Goal: Book appointment/travel/reservation

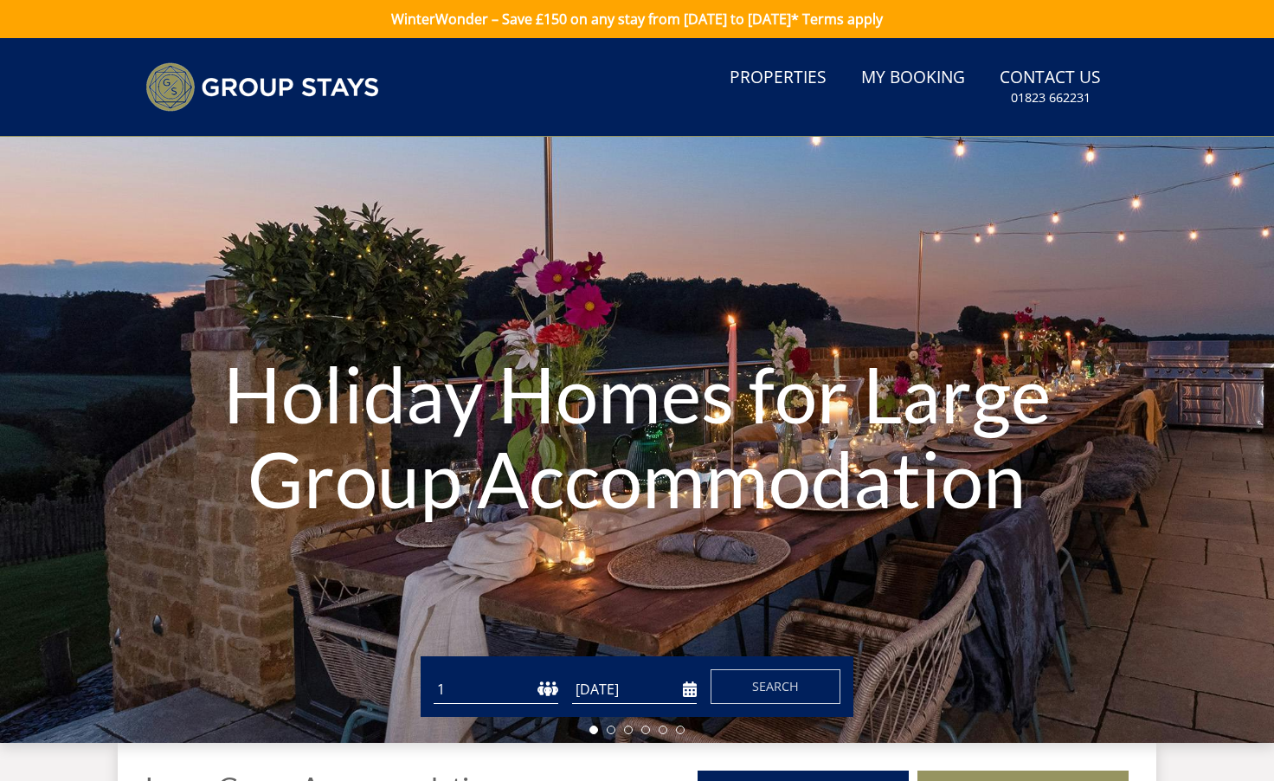
click at [521, 686] on select "1 2 3 4 5 6 7 8 9 10 11 12 13 14 15 16 17 18 19 20 21 22 23 24 25 26 27 28 29 3…" at bounding box center [496, 689] width 125 height 29
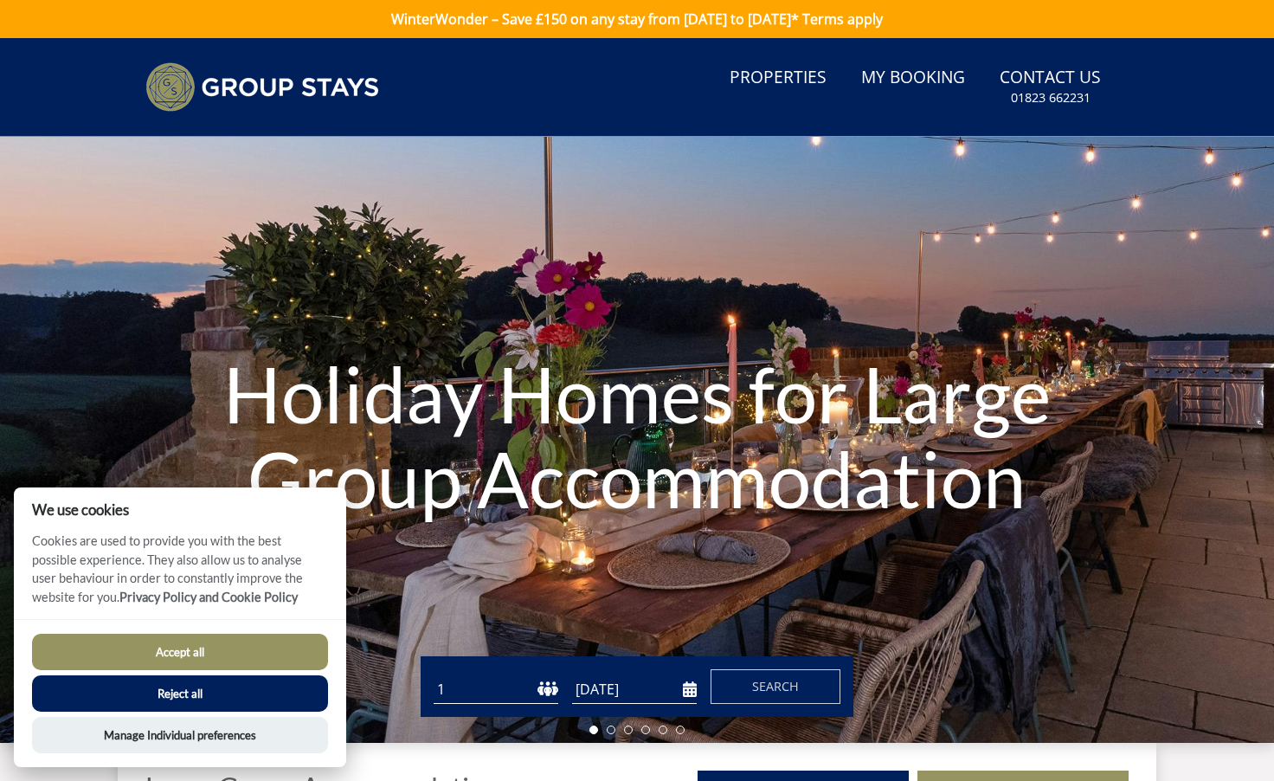
click at [518, 686] on select "1 2 3 4 5 6 7 8 9 10 11 12 13 14 15 16 17 18 19 20 21 22 23 24 25 26 27 28 29 3…" at bounding box center [496, 689] width 125 height 29
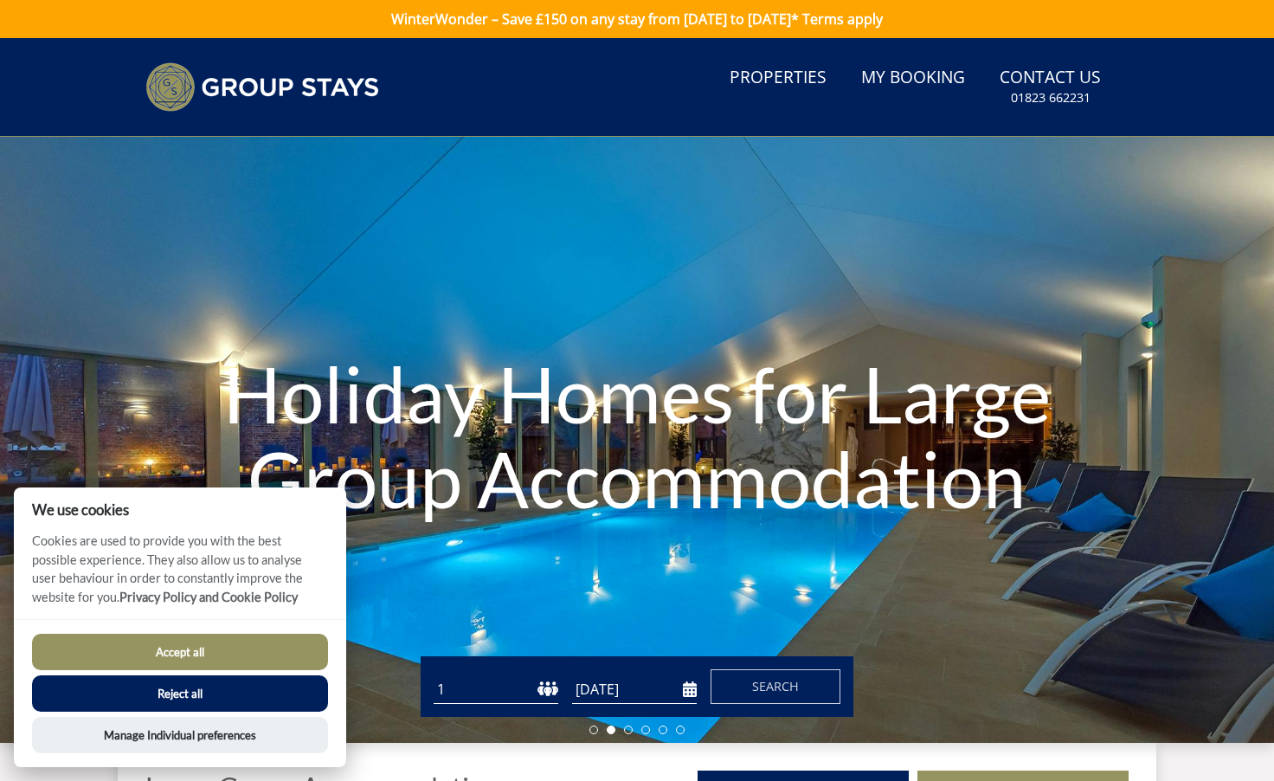
click at [503, 695] on select "1 2 3 4 5 6 7 8 9 10 11 12 13 14 15 16 17 18 19 20 21 22 23 24 25 26 27 28 29 3…" at bounding box center [496, 689] width 125 height 29
click at [472, 689] on select "1 2 3 4 5 6 7 8 9 10 11 12 13 14 15 16 17 18 19 20 21 22 23 24 25 26 27 28 29 3…" at bounding box center [496, 689] width 125 height 29
select select "13"
click at [660, 692] on input "[DATE]" at bounding box center [634, 689] width 125 height 29
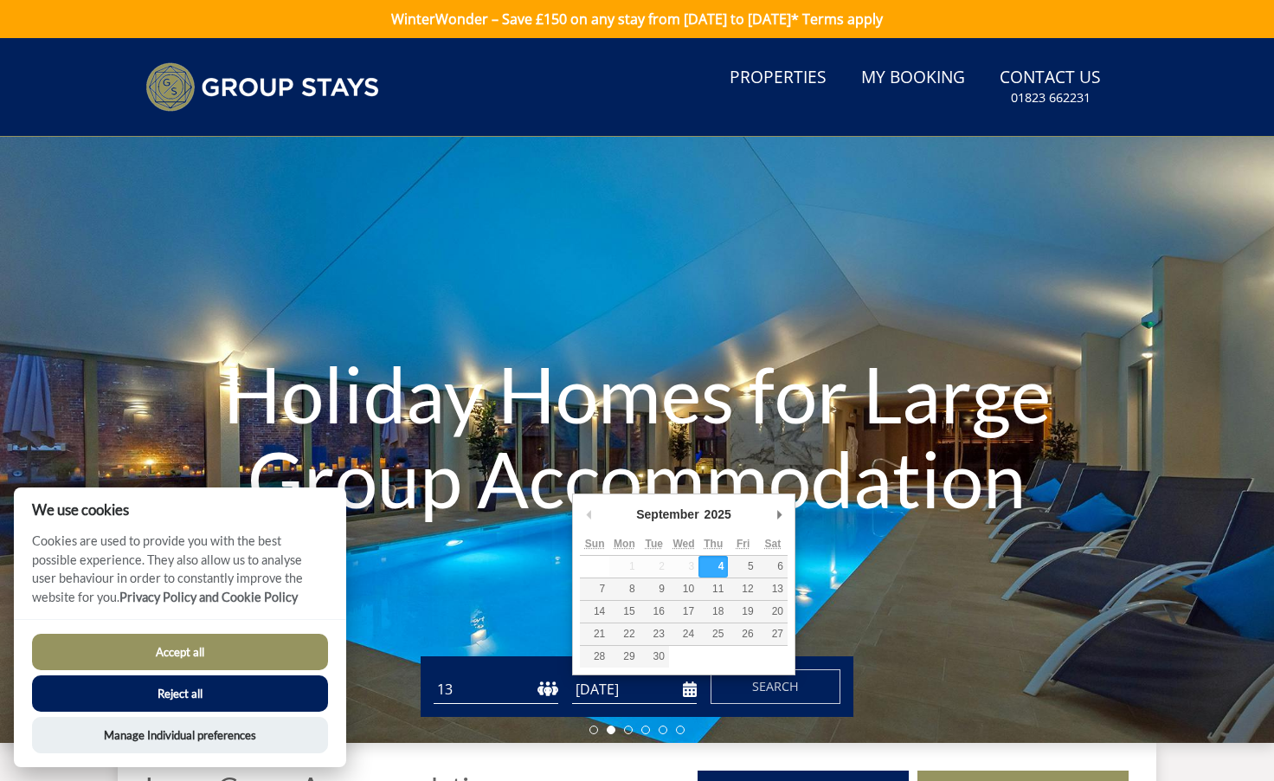
click at [725, 517] on select "2025 2026 2027 2028 2029 2030 2031 2032 2033 2034 2035" at bounding box center [725, 513] width 47 height 17
type input "[DATE]"
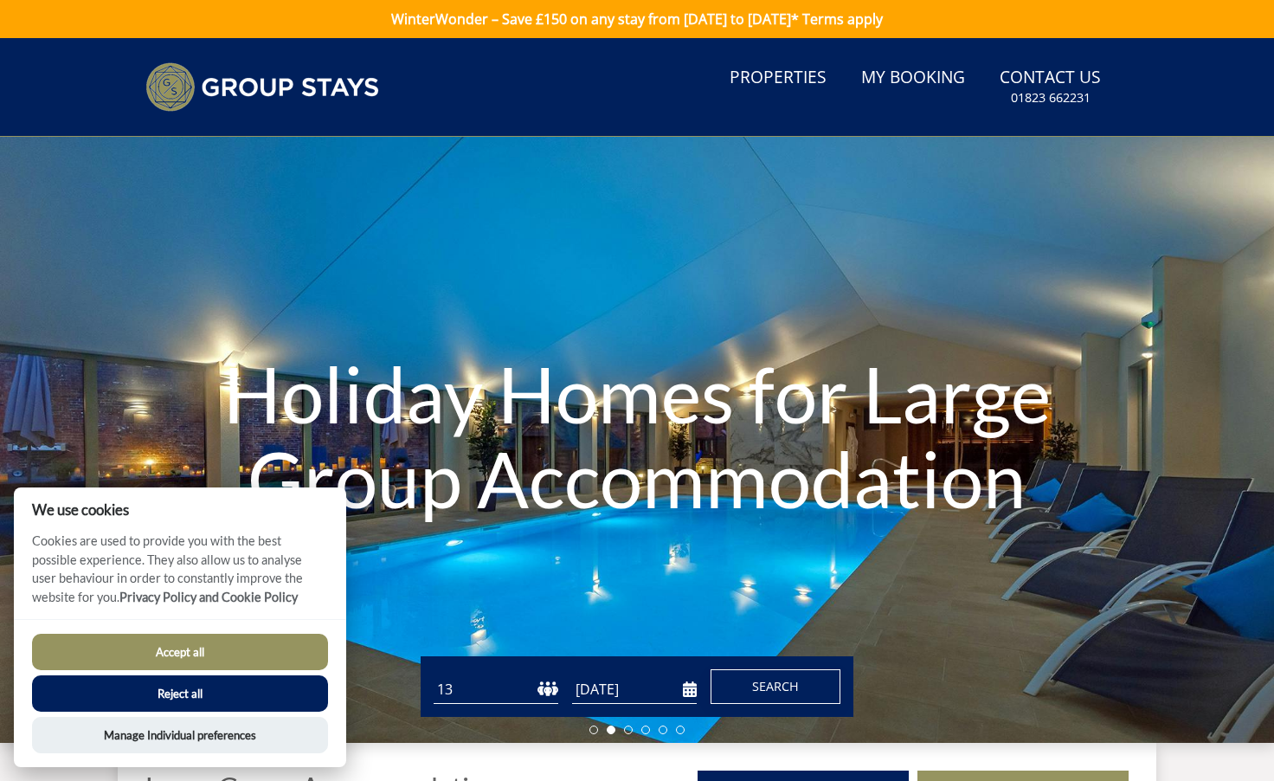
click at [767, 690] on span "Search" at bounding box center [775, 686] width 47 height 16
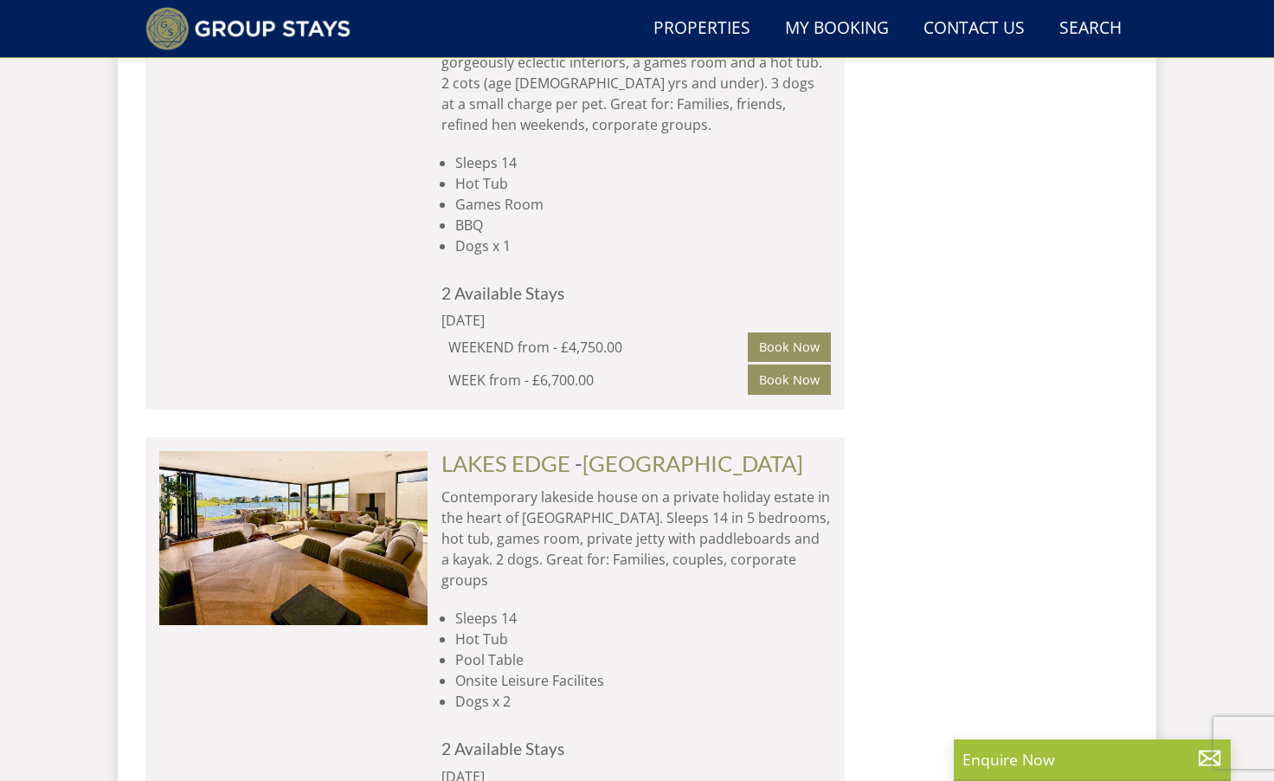
scroll to position [3871, 0]
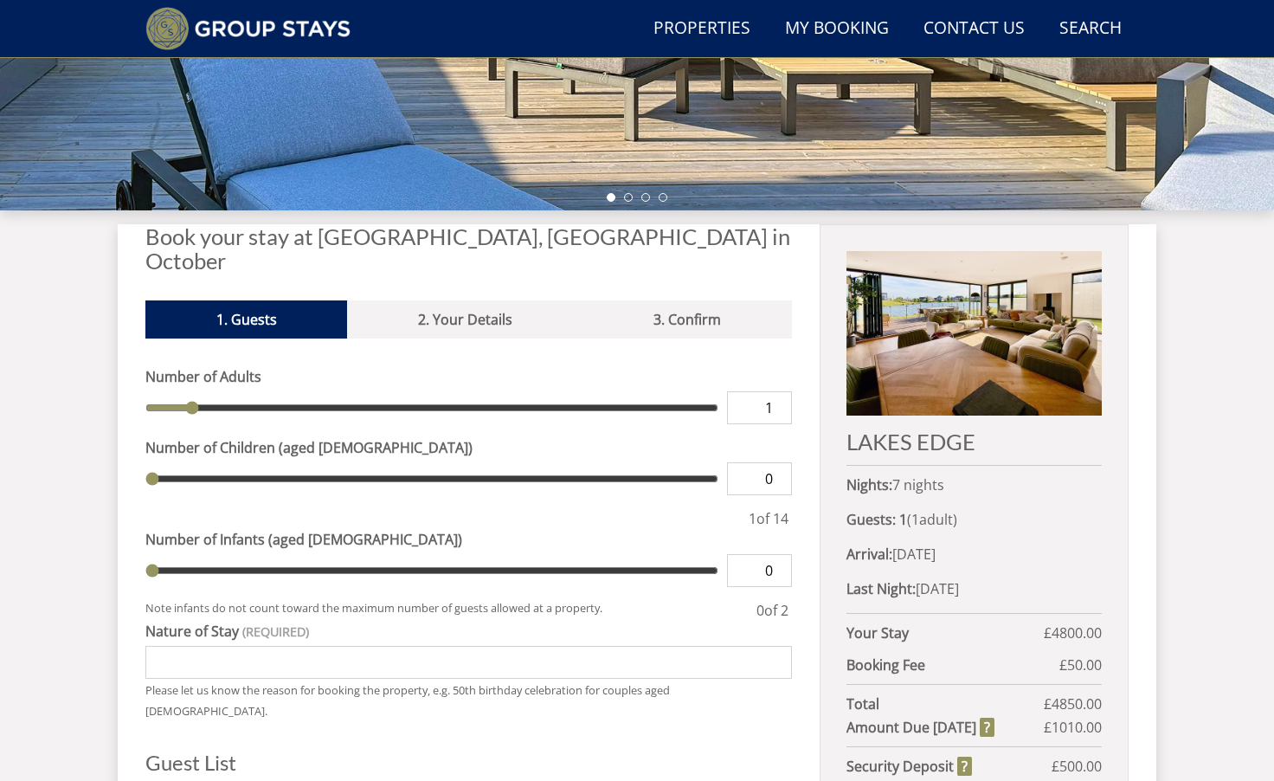
scroll to position [497, 0]
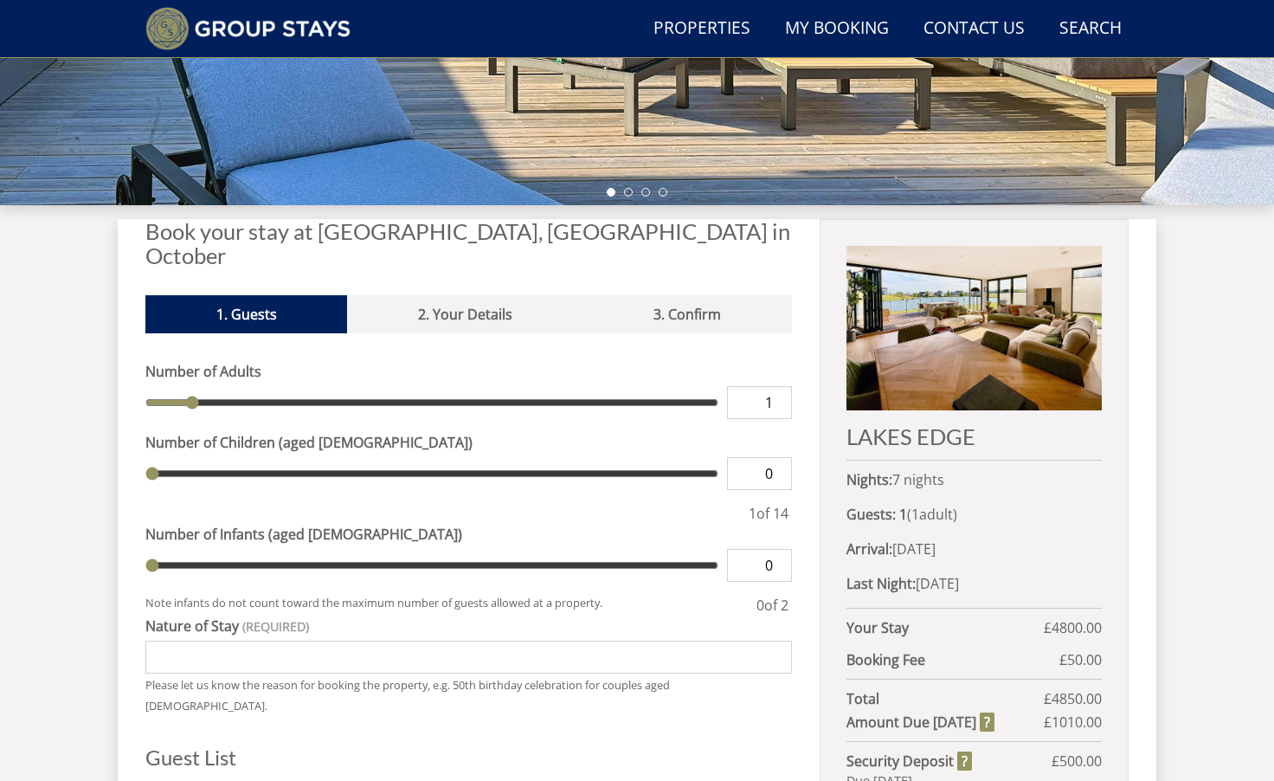
click at [773, 386] on input "1" at bounding box center [759, 402] width 65 height 33
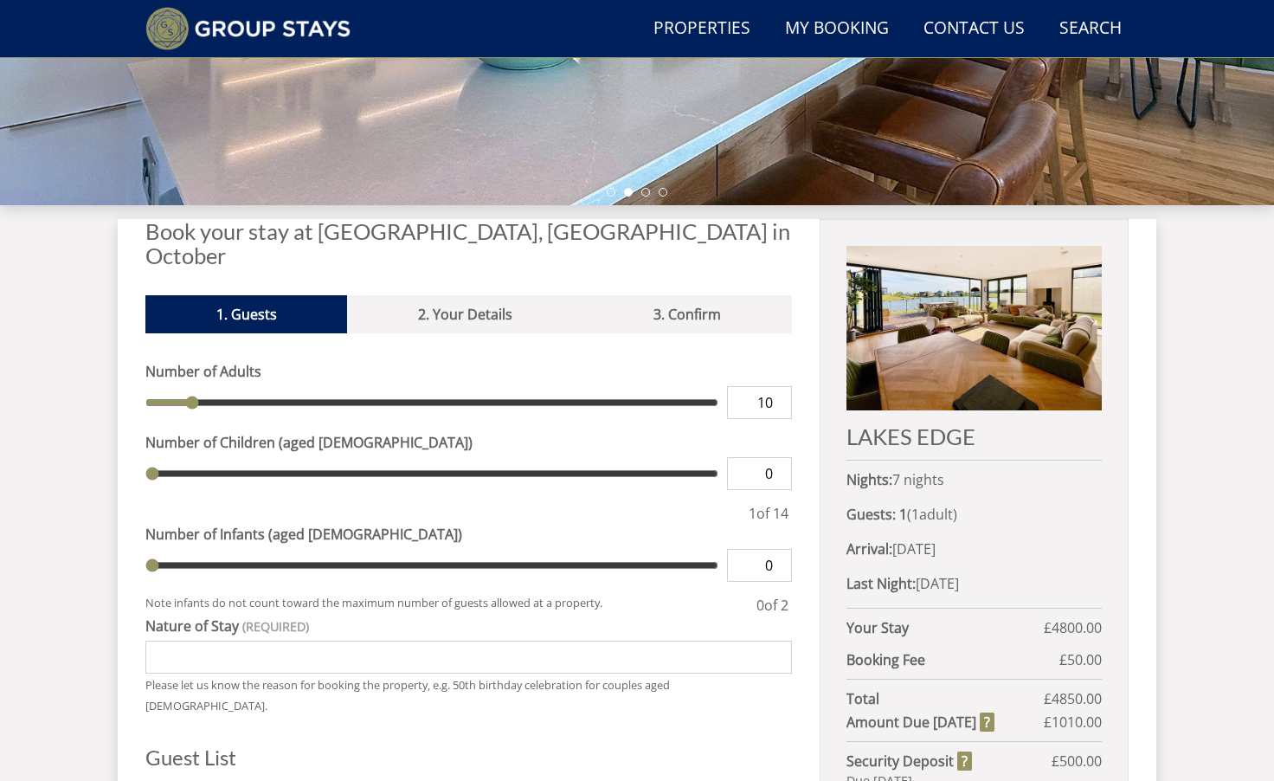
type input "10"
type input "1"
click at [779, 457] on input "1" at bounding box center [759, 473] width 65 height 33
type input "1"
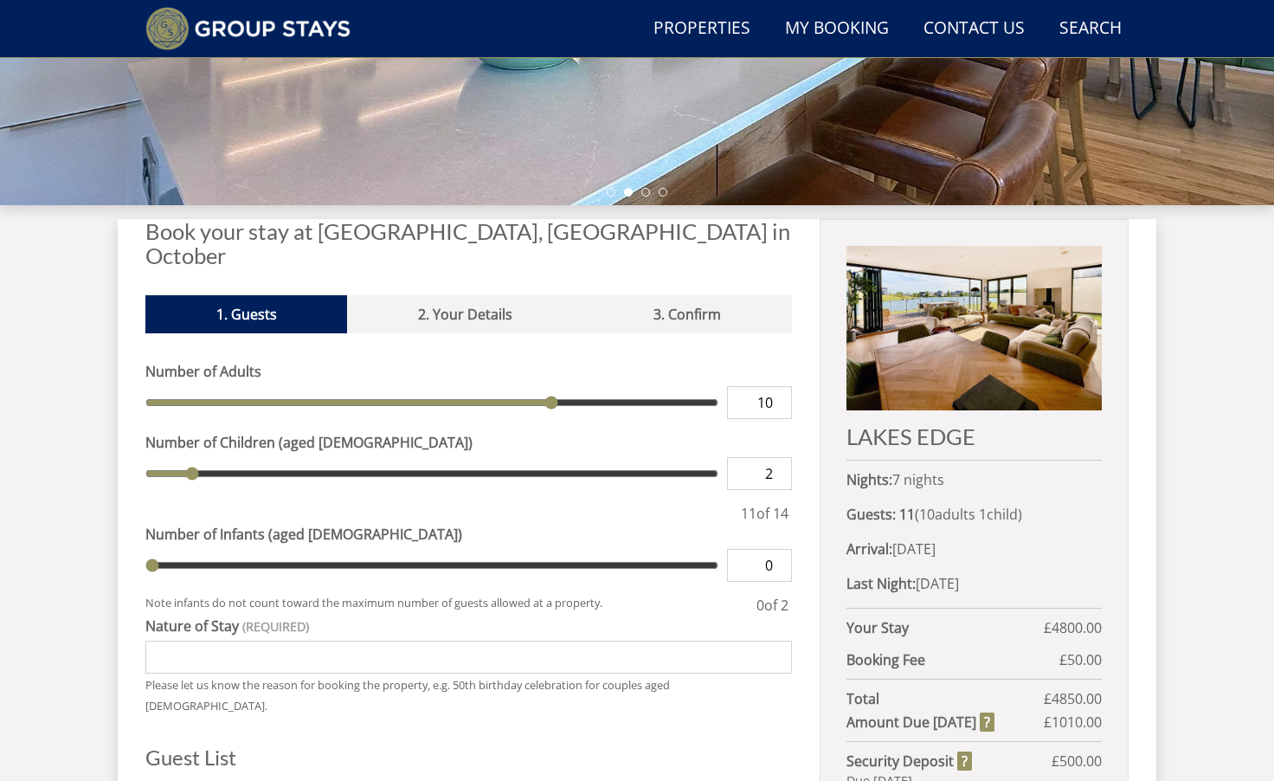
type input "2"
click at [779, 457] on input "2" at bounding box center [759, 473] width 65 height 33
type input "2"
type input "3"
click at [779, 457] on input "3" at bounding box center [759, 473] width 65 height 33
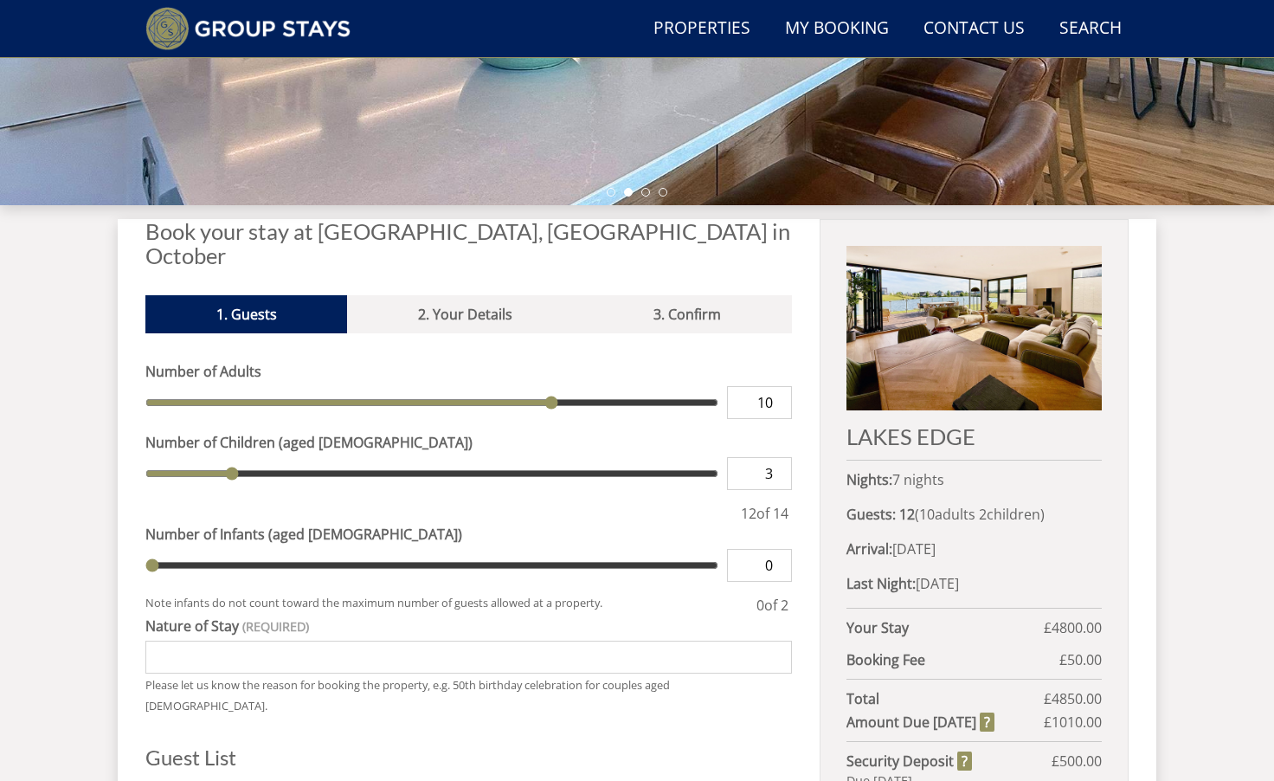
type input "3"
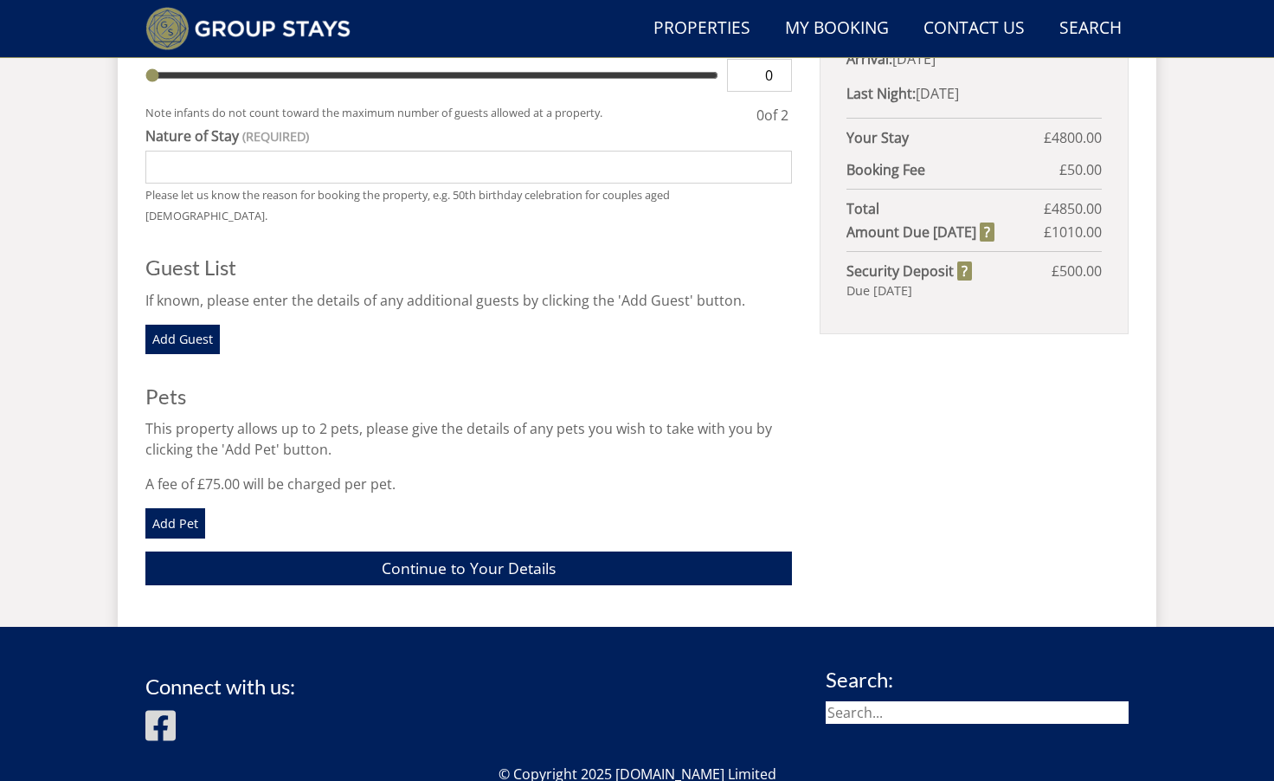
scroll to position [992, 0]
